Goal: Complete application form: Complete application form

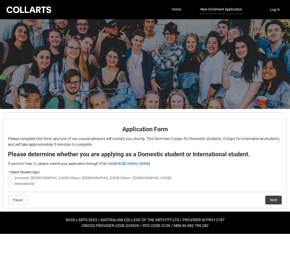
click at [74, 180] on span "Domestic (Australian Citizen / New Zealand Citizen / Permanent Resident)" at bounding box center [93, 178] width 157 height 4
click at [8, 175] on input "Domestic (Australian Citizen / New Zealand Citizen / Permanent Resident)" at bounding box center [8, 175] width 0 height 0
radio input "true"
click at [275, 199] on button "Next" at bounding box center [274, 200] width 17 height 9
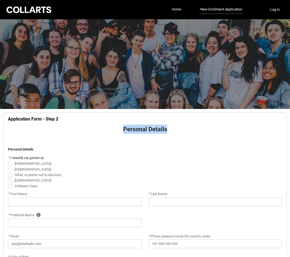
drag, startPoint x: 120, startPoint y: 130, endPoint x: 169, endPoint y: 129, distance: 48.7
click at [169, 129] on p "Personal Details" at bounding box center [145, 129] width 275 height 9
drag, startPoint x: 169, startPoint y: 129, endPoint x: 63, endPoint y: 127, distance: 105.8
click at [63, 127] on p "Personal Details" at bounding box center [145, 129] width 275 height 9
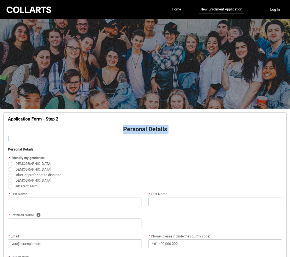
click at [77, 125] on p "Personal Details" at bounding box center [145, 129] width 275 height 9
drag, startPoint x: 121, startPoint y: 126, endPoint x: 172, endPoint y: 127, distance: 51.0
click at [172, 127] on p "Personal Details" at bounding box center [145, 129] width 275 height 9
drag, startPoint x: 174, startPoint y: 127, endPoint x: 70, endPoint y: 119, distance: 103.8
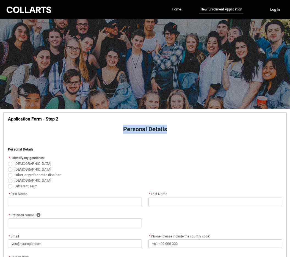
click at [178, 9] on link "Home" at bounding box center [177, 9] width 12 height 8
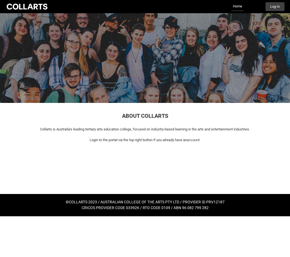
click at [31, 7] on div at bounding box center [27, 7] width 43 height 8
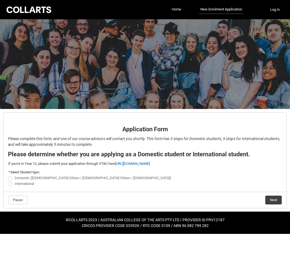
click at [29, 7] on div at bounding box center [29, 10] width 47 height 9
